Goal: Task Accomplishment & Management: Manage account settings

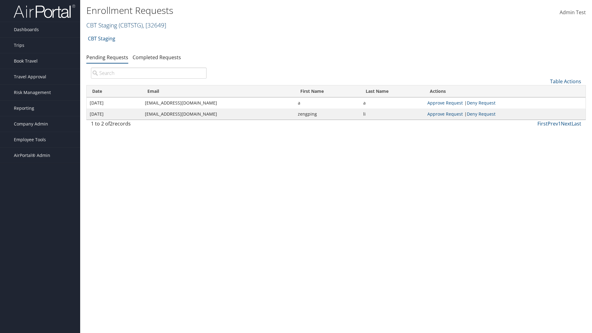
click at [102, 25] on link "CBT Staging ( CBTSTG ) , [ 32649 ]" at bounding box center [126, 25] width 80 height 8
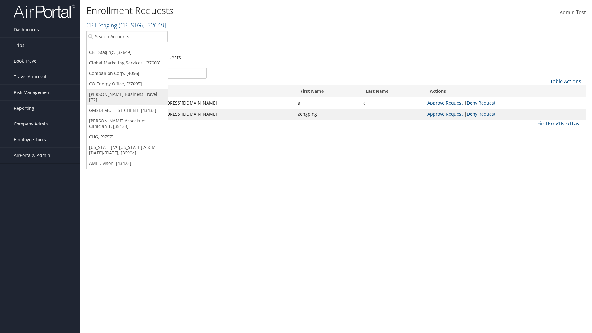
click at [127, 94] on link "[PERSON_NAME] Business Travel, [72]" at bounding box center [127, 97] width 81 height 16
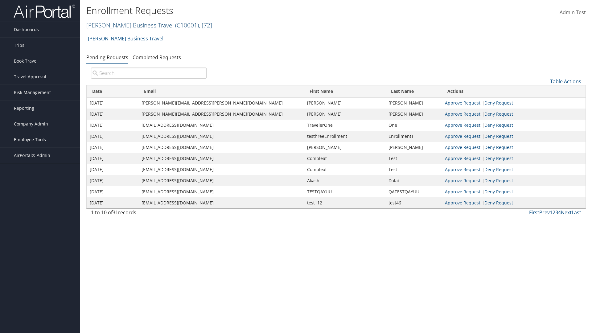
click at [127, 25] on link "Christopherson Business Travel ( C10001 ) , [ 72 ]" at bounding box center [149, 25] width 126 height 8
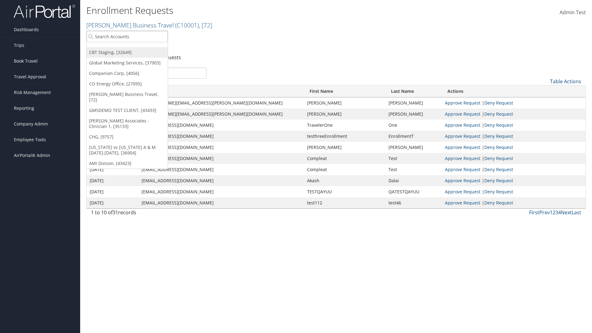
click at [127, 52] on link "CBT Staging, [32649]" at bounding box center [127, 52] width 81 height 10
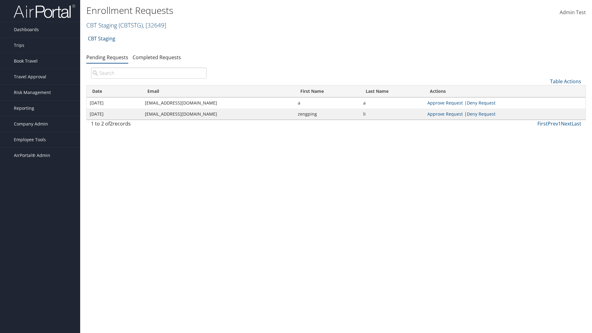
click at [102, 25] on link "CBT Staging ( CBTSTG ) , [ 32649 ]" at bounding box center [126, 25] width 80 height 8
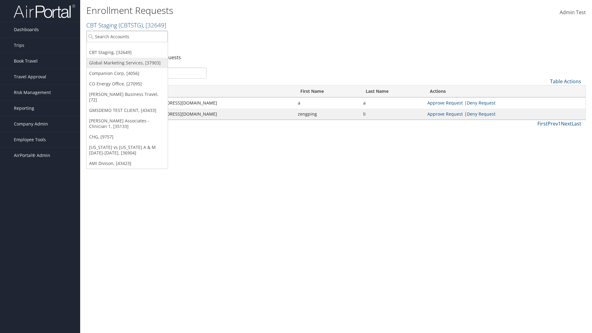
click at [127, 63] on link "Global Marketing Services, [37903]" at bounding box center [127, 63] width 81 height 10
